Goal: Information Seeking & Learning: Learn about a topic

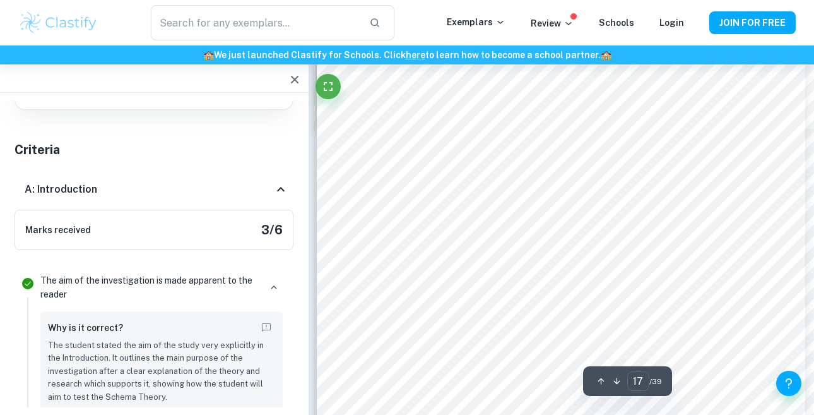
scroll to position [11509, 1]
click at [448, 99] on div at bounding box center [460, 107] width 138 height 25
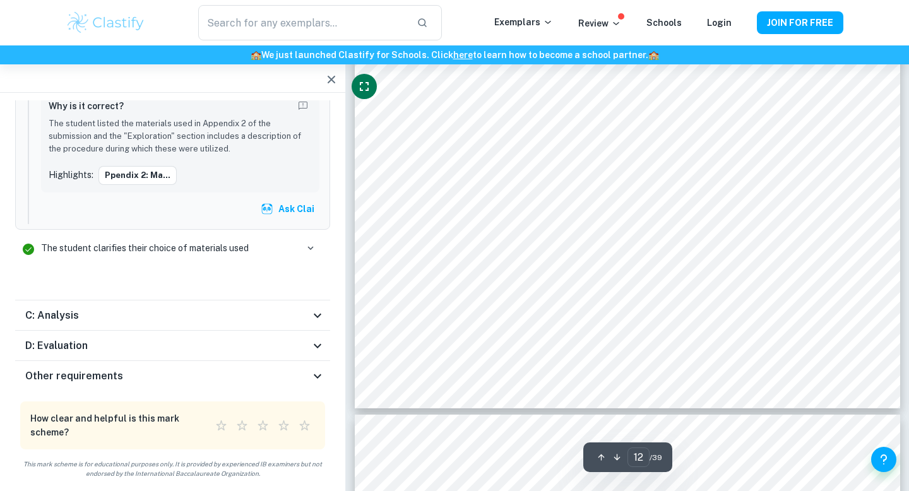
scroll to position [8408, 0]
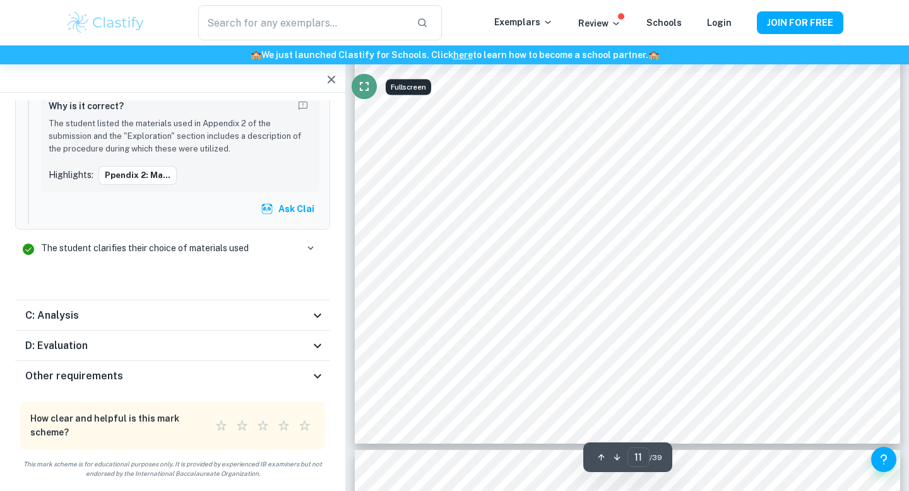
click at [355, 82] on button "Fullscreen" at bounding box center [364, 86] width 25 height 25
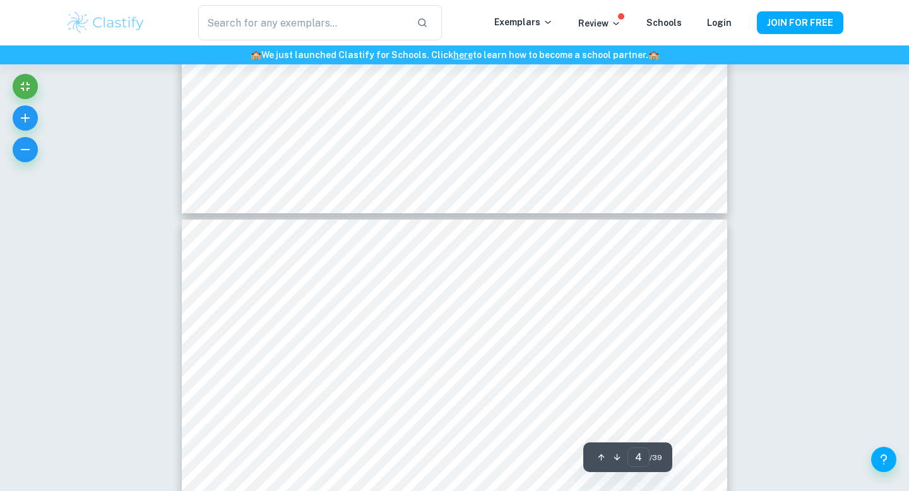
scroll to position [2372, 0]
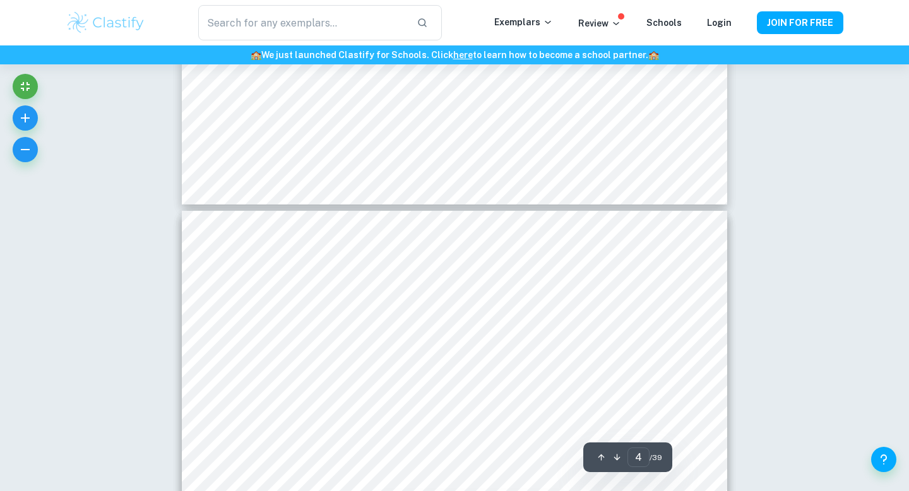
click at [485, 407] on div at bounding box center [478, 416] width 271 height 26
click at [28, 85] on icon "Exit fullscreen" at bounding box center [25, 86] width 9 height 9
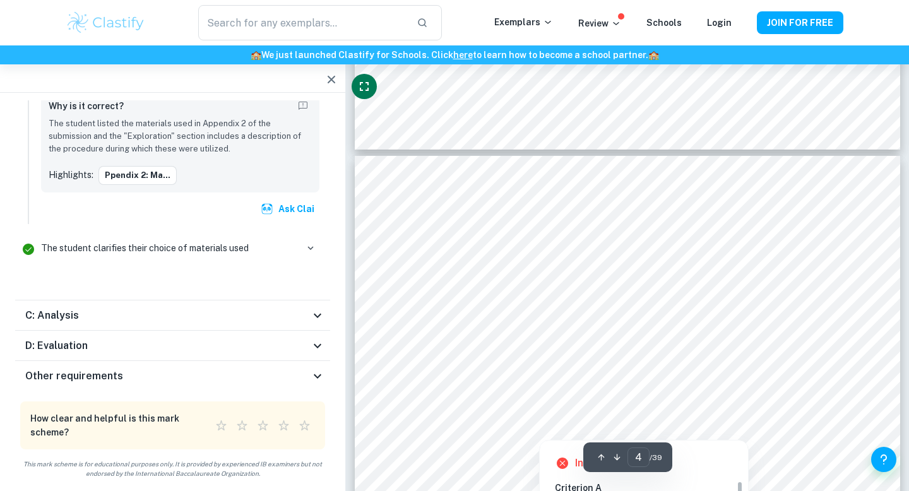
click at [562, 395] on div at bounding box center [623, 380] width 407 height 39
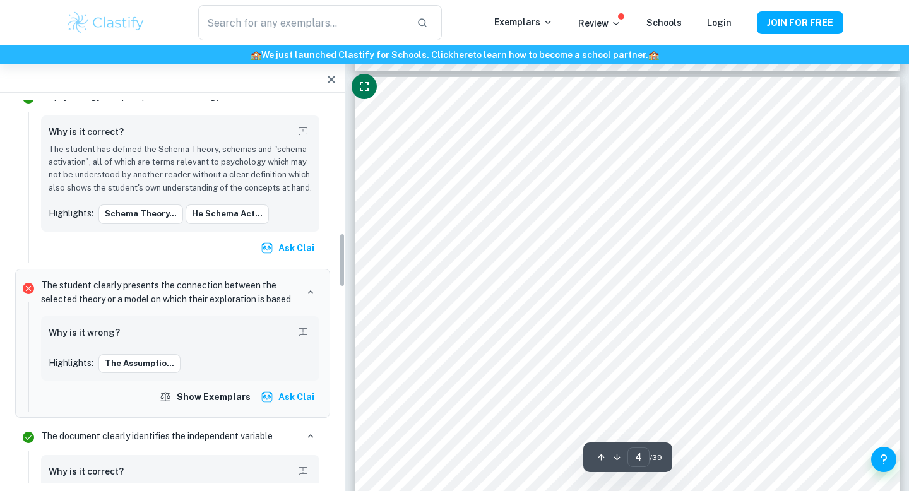
scroll to position [2532, 0]
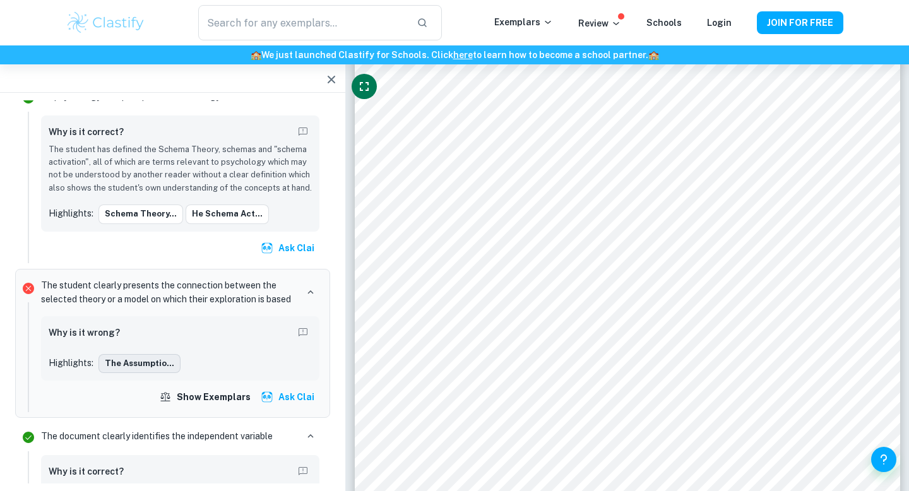
click at [155, 360] on button "The assumptio..." at bounding box center [139, 363] width 82 height 19
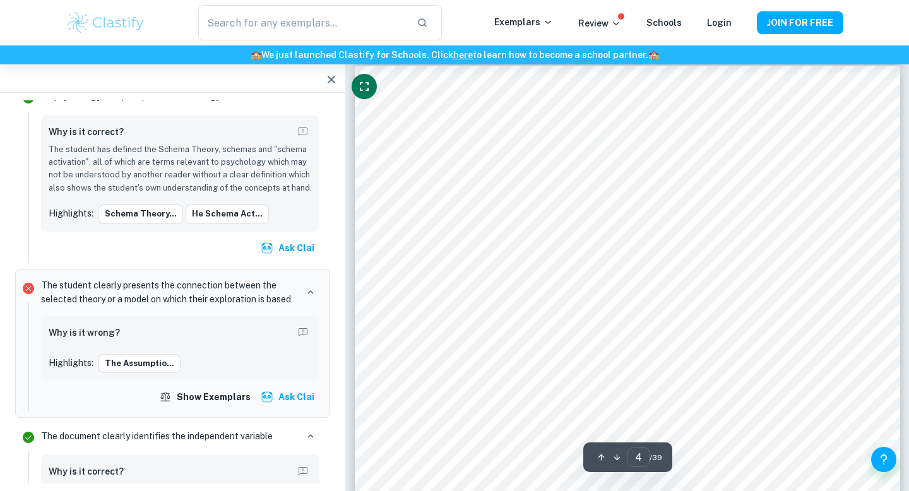
scroll to position [2512, 0]
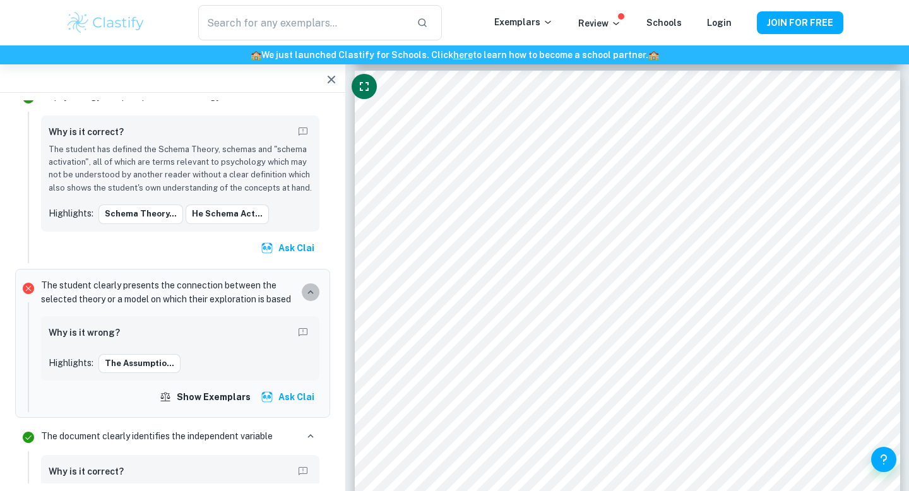
click at [311, 293] on icon "button" at bounding box center [310, 292] width 11 height 11
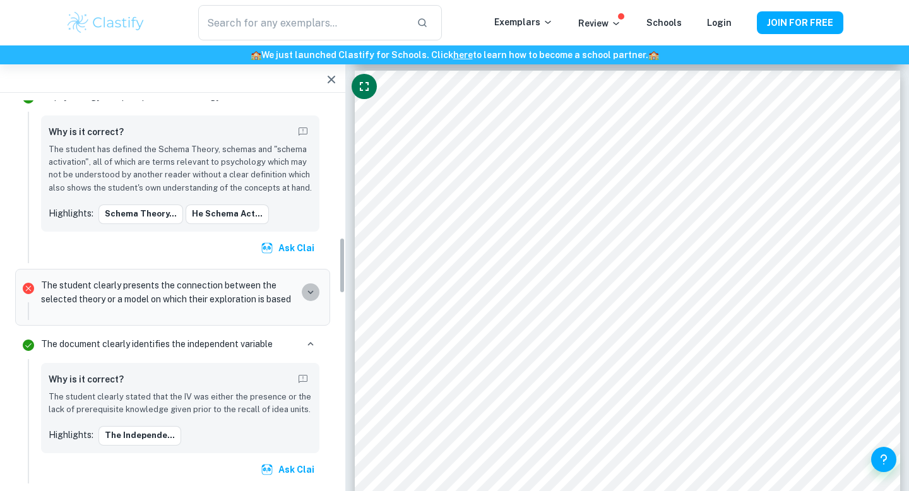
click at [311, 293] on icon "button" at bounding box center [310, 292] width 11 height 11
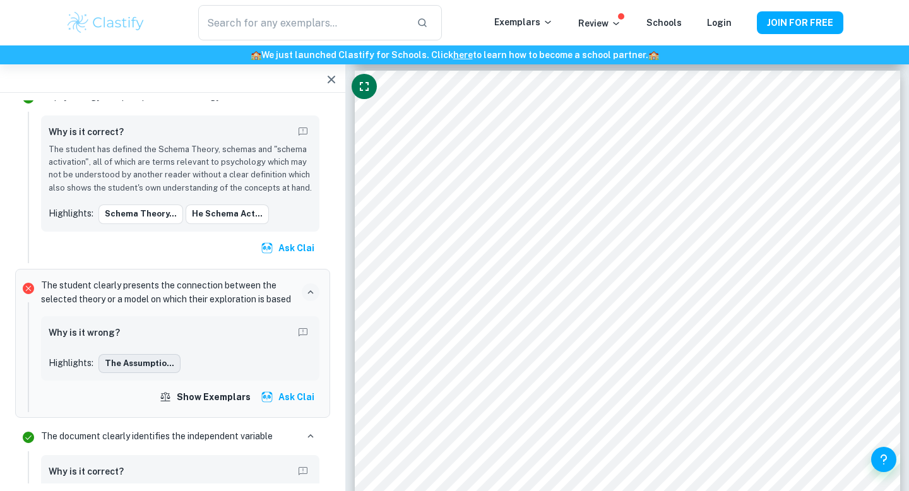
click at [136, 361] on button "The assumptio..." at bounding box center [139, 363] width 82 height 19
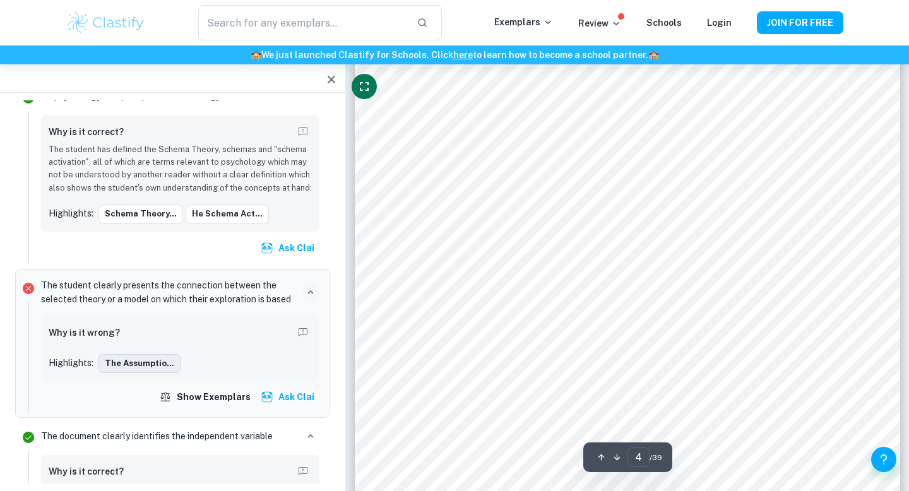
scroll to position [2722, 0]
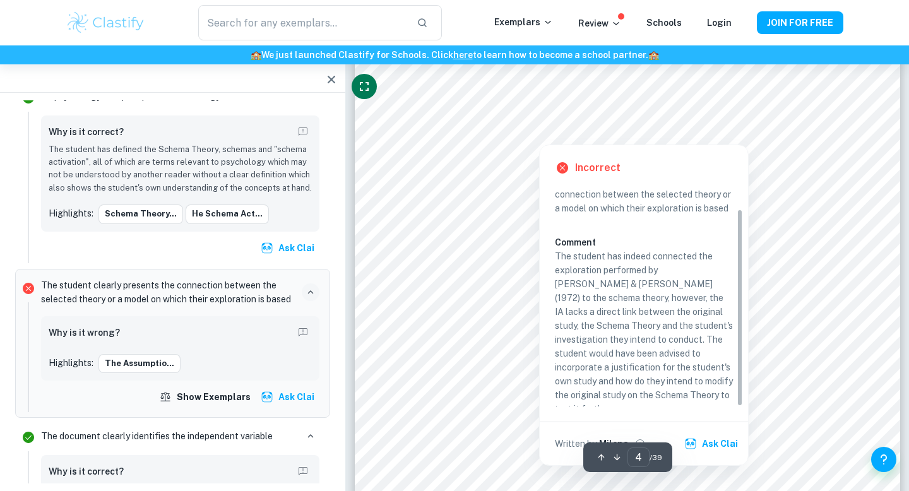
click at [541, 132] on div at bounding box center [538, 129] width 237 height 26
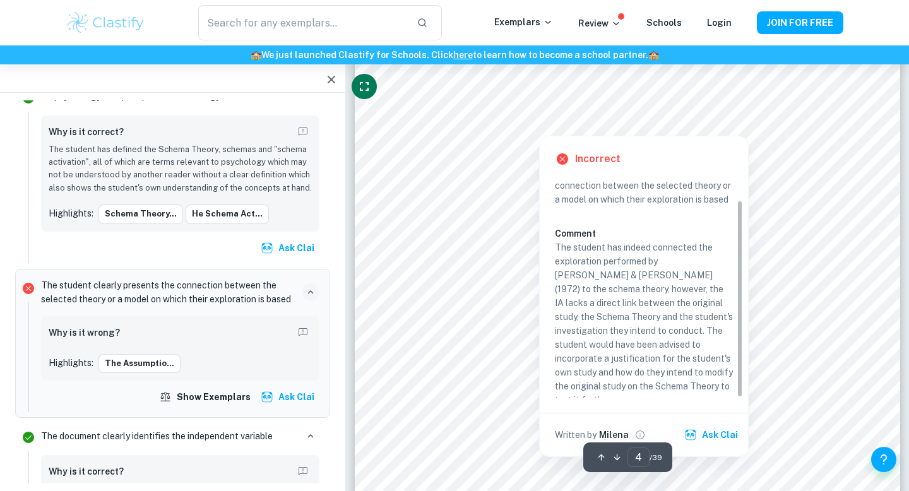
scroll to position [2734, 0]
click at [624, 126] on div at bounding box center [538, 117] width 237 height 26
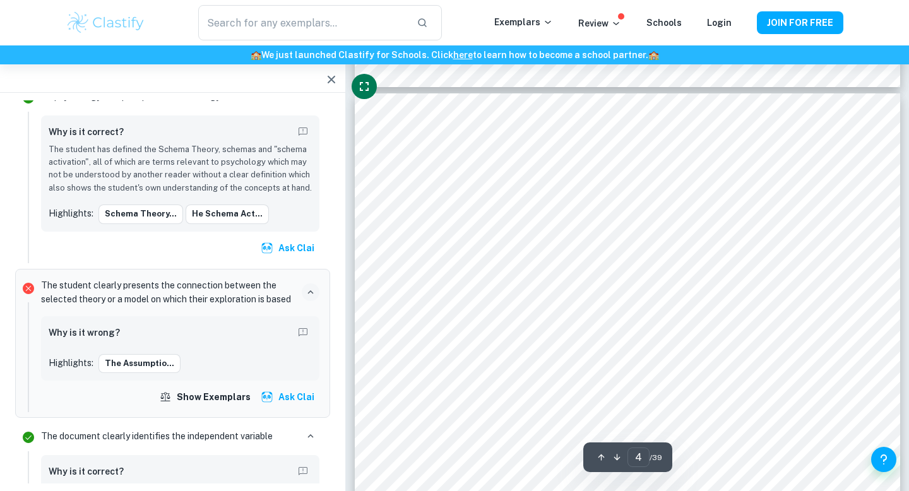
scroll to position [2494, 0]
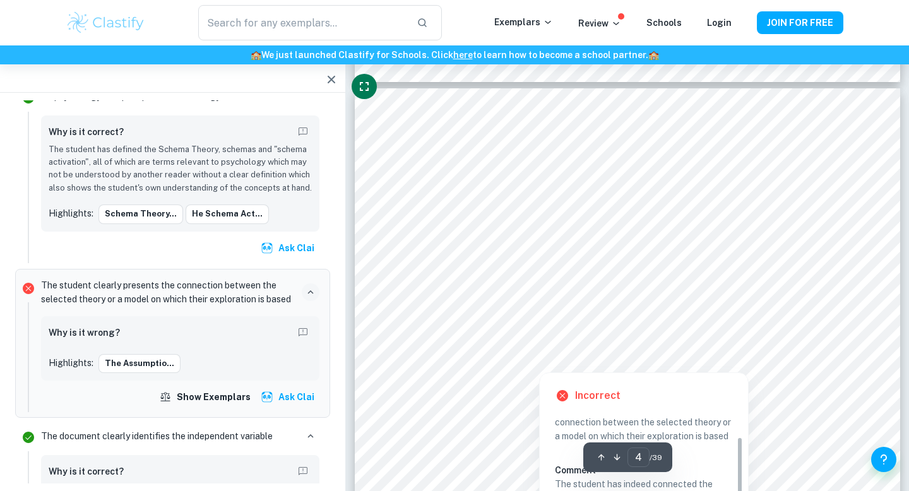
click at [590, 345] on div at bounding box center [538, 356] width 237 height 26
click at [540, 284] on div at bounding box center [651, 294] width 271 height 26
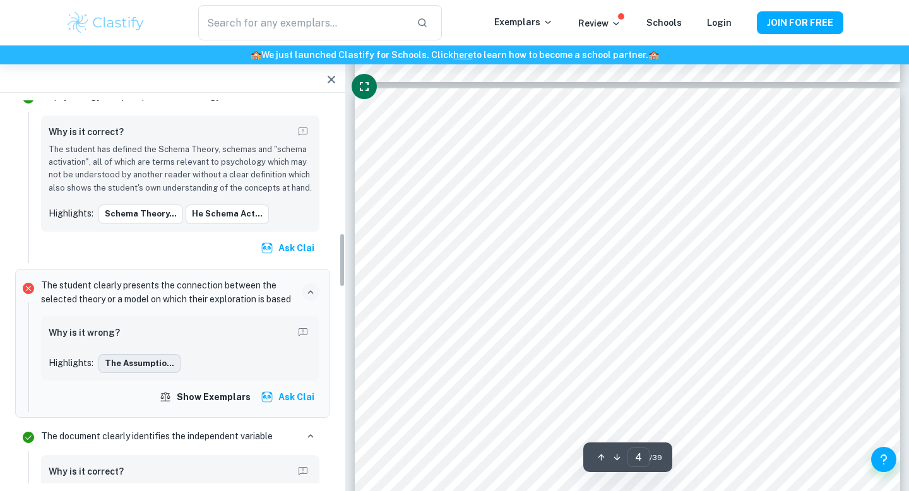
click at [123, 363] on button "The assumptio..." at bounding box center [139, 363] width 82 height 19
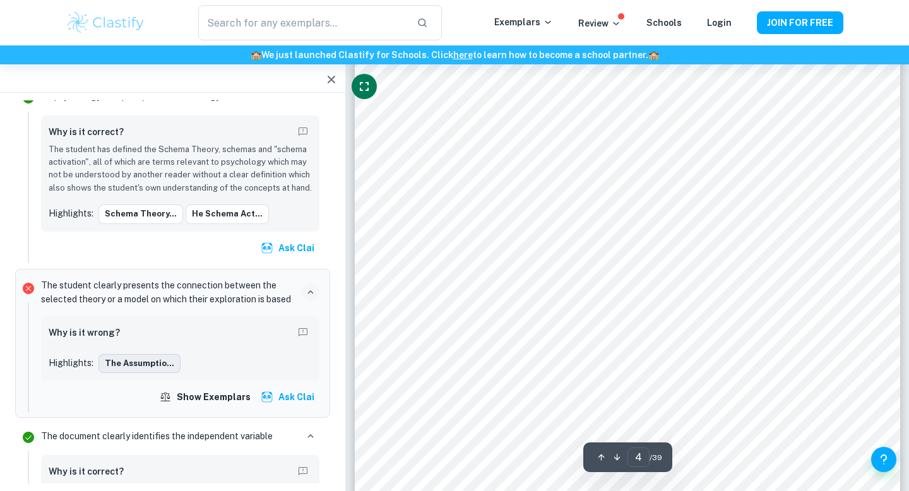
scroll to position [2722, 0]
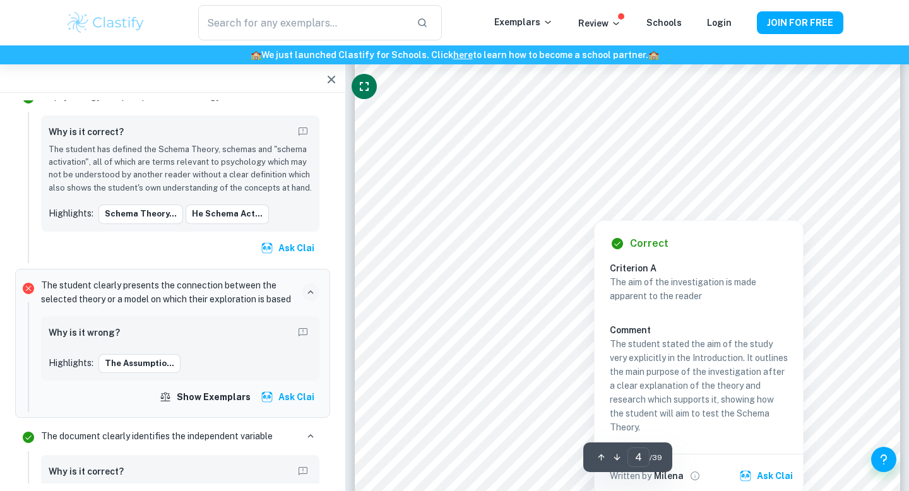
click at [475, 186] on div at bounding box center [621, 191] width 403 height 25
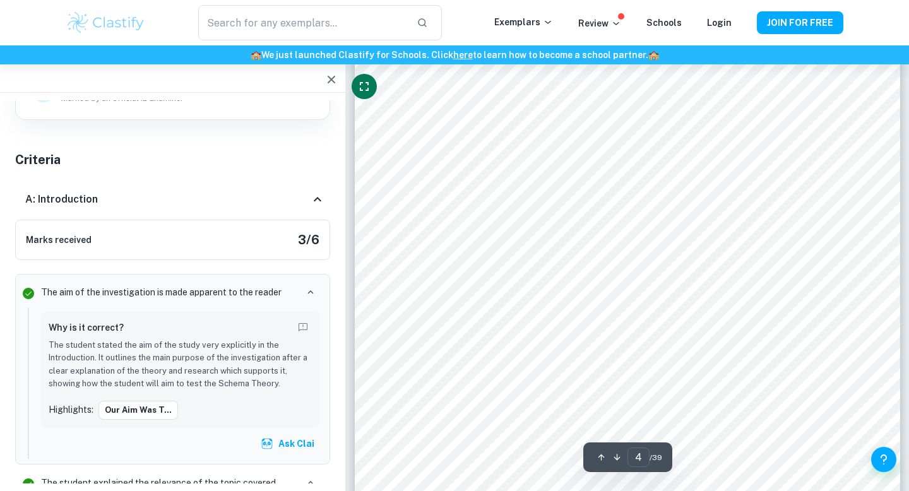
scroll to position [2905, 0]
click at [595, 468] on div "3 ​ / 39" at bounding box center [627, 458] width 89 height 30
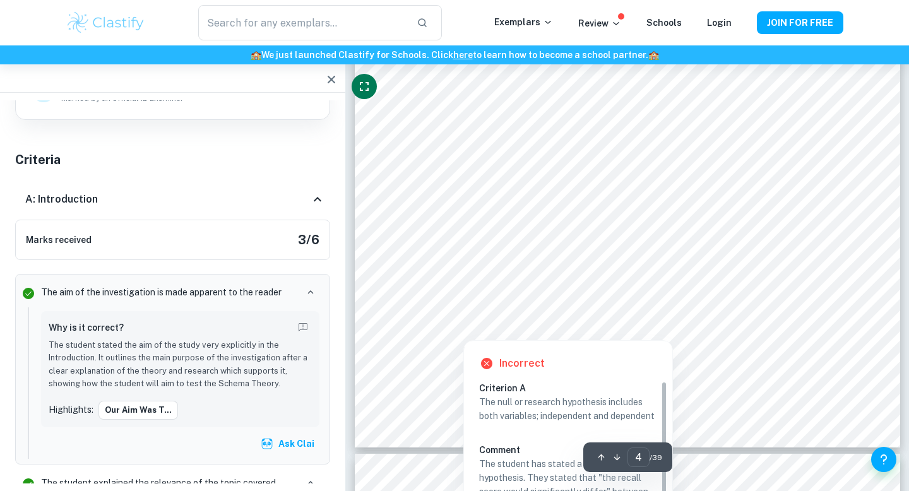
click at [455, 287] on div at bounding box center [611, 306] width 383 height 39
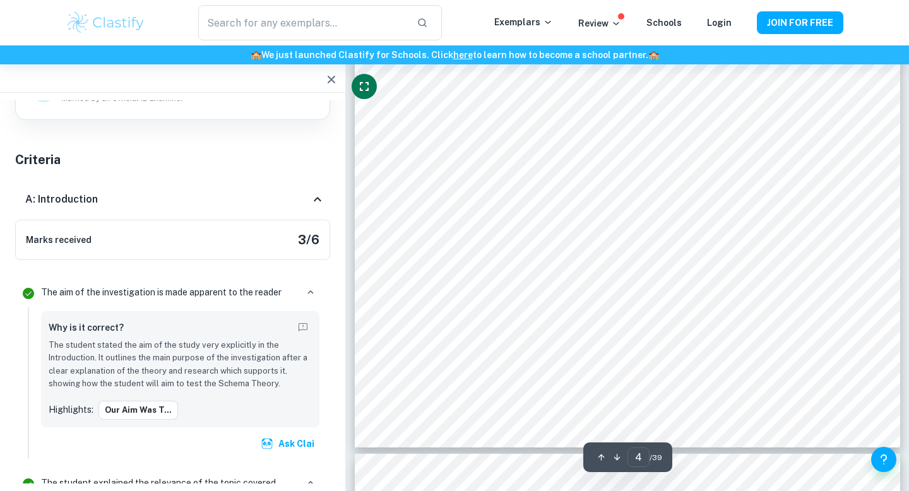
scroll to position [1383, 0]
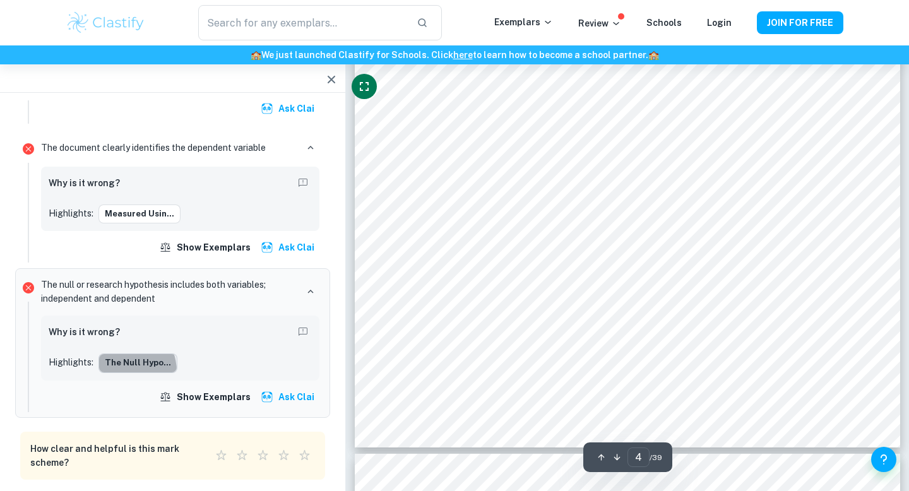
click at [121, 371] on button "The null hypo..." at bounding box center [137, 363] width 79 height 19
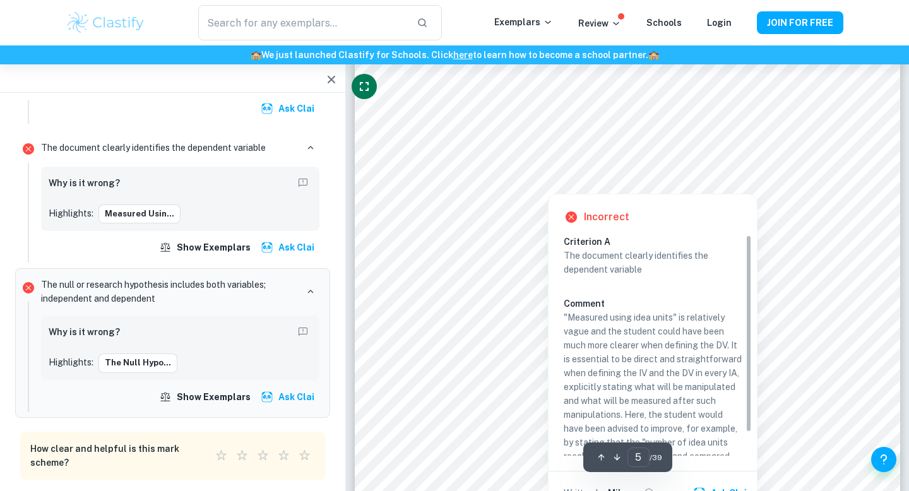
scroll to position [3423, 0]
click at [514, 182] on div at bounding box center [548, 185] width 117 height 12
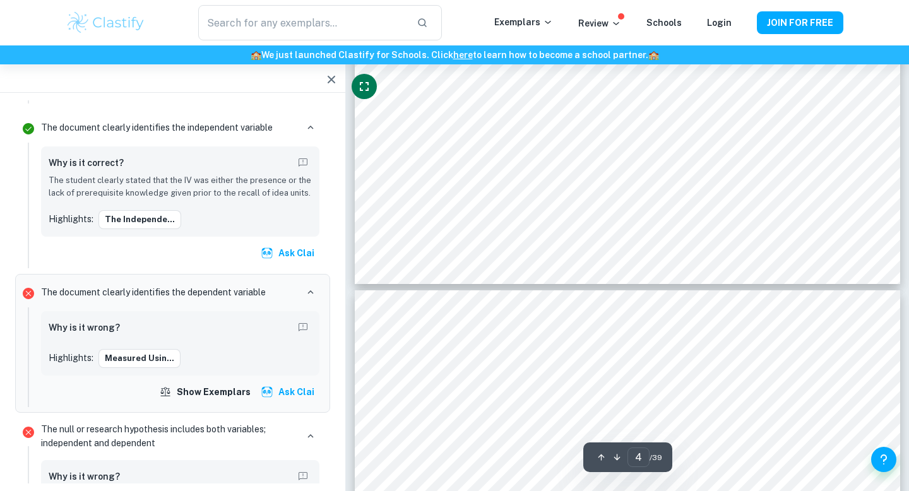
scroll to position [3058, 0]
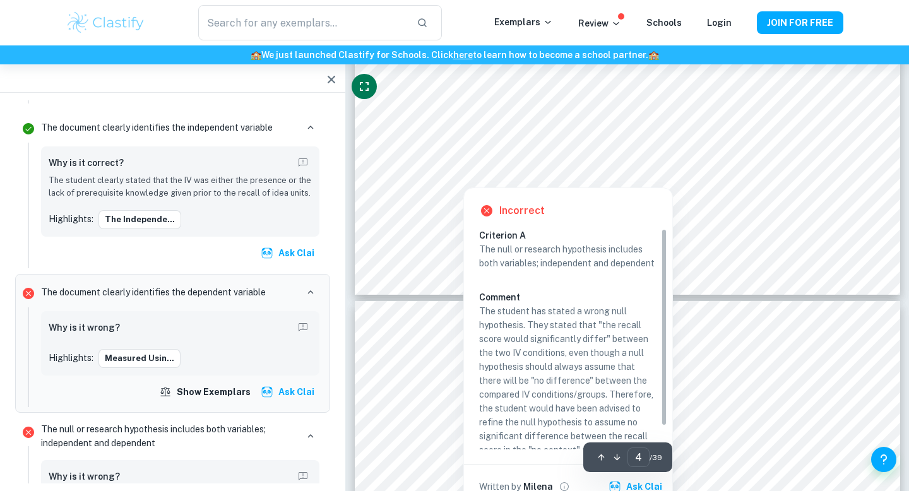
click at [498, 143] on div at bounding box center [611, 153] width 383 height 39
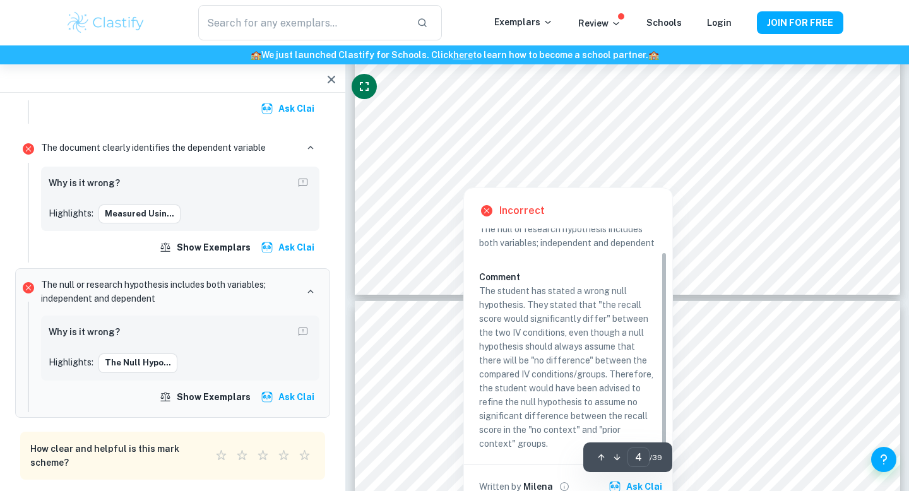
scroll to position [26, 0]
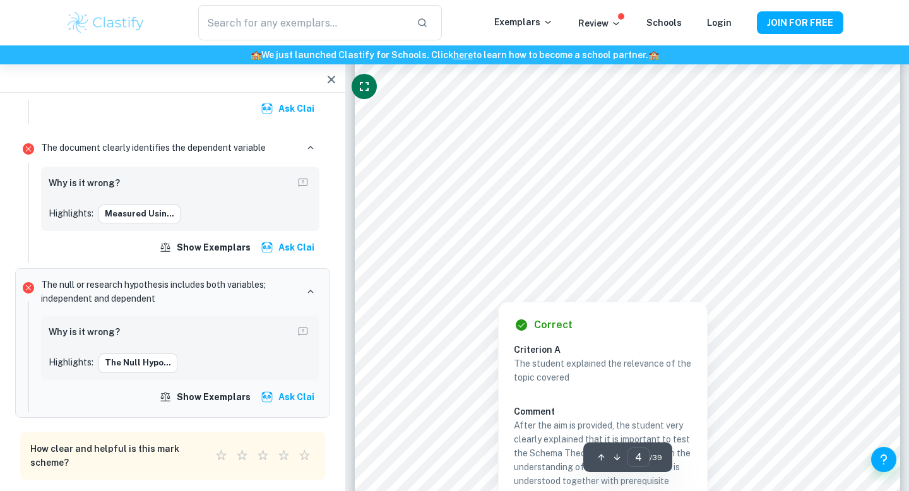
click at [539, 189] on div at bounding box center [617, 192] width 394 height 40
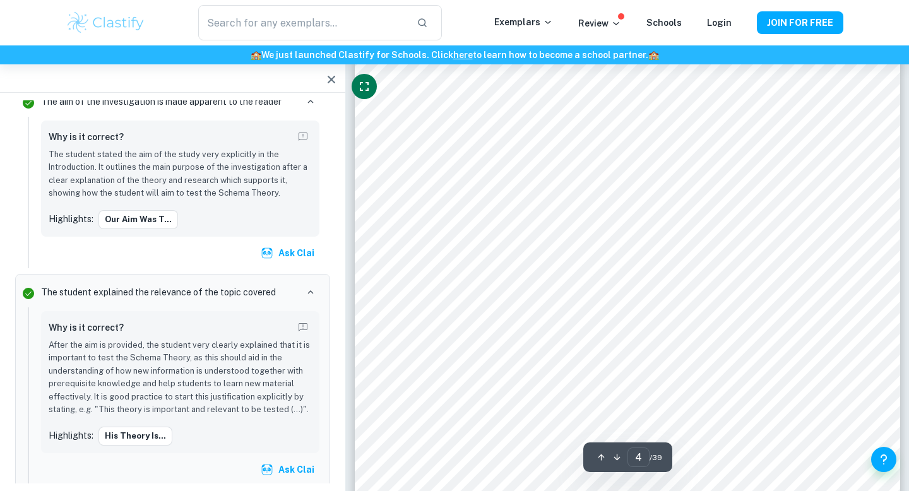
scroll to position [2782, 0]
